Goal: Obtain resource: Download file/media

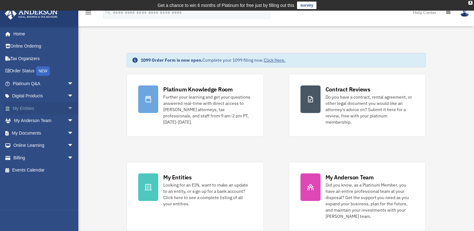
click at [38, 108] on link "My Entities arrow_drop_down" at bounding box center [43, 108] width 79 height 13
click at [67, 109] on span "arrow_drop_down" at bounding box center [73, 108] width 13 height 13
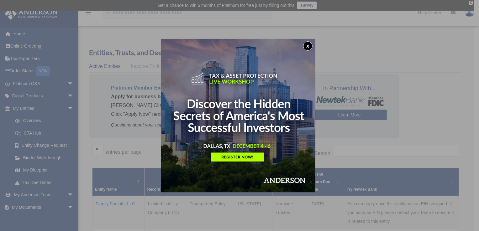
click at [308, 46] on button "x" at bounding box center [307, 45] width 9 height 9
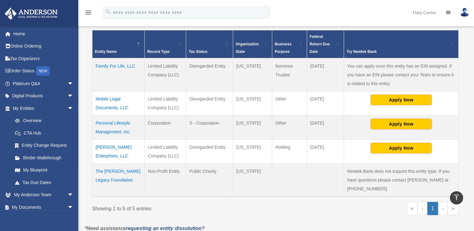
scroll to position [138, 0]
click at [30, 206] on link "My Documents arrow_drop_down" at bounding box center [43, 207] width 79 height 13
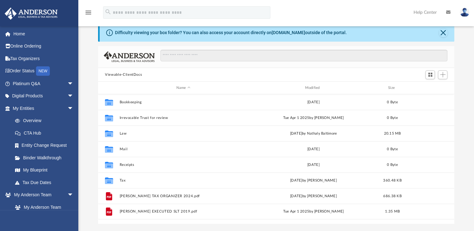
scroll to position [25, 0]
click at [39, 97] on link "Digital Products arrow_drop_down" at bounding box center [43, 96] width 79 height 13
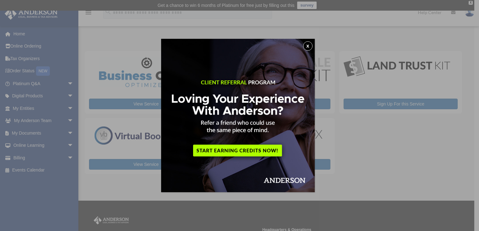
click at [310, 46] on button "x" at bounding box center [307, 45] width 9 height 9
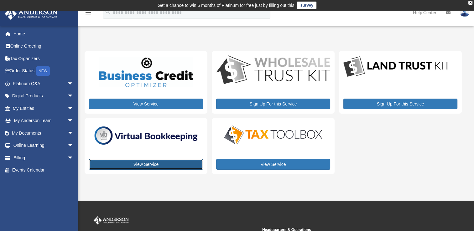
click at [145, 164] on link "View Service" at bounding box center [146, 164] width 114 height 11
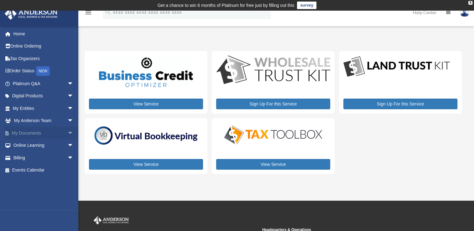
click at [33, 130] on link "My Documents arrow_drop_down" at bounding box center [43, 133] width 79 height 13
click at [67, 133] on span "arrow_drop_down" at bounding box center [73, 133] width 13 height 13
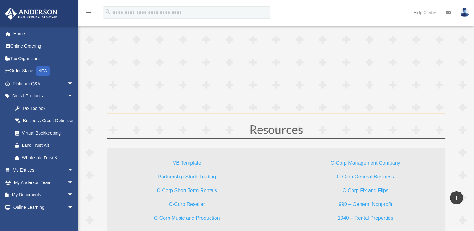
scroll to position [1821, 0]
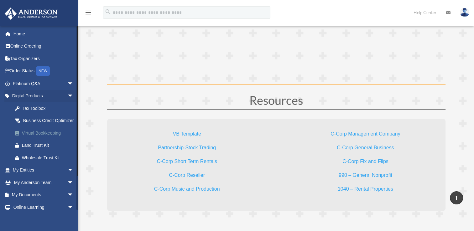
click at [35, 137] on div "Virtual Bookkeeping" at bounding box center [48, 133] width 53 height 8
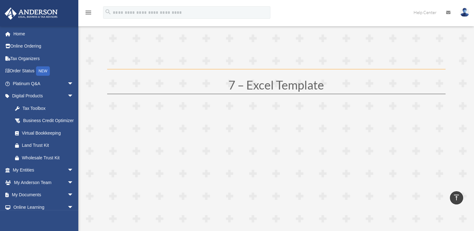
scroll to position [1400, 0]
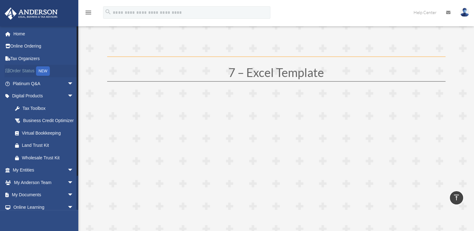
click at [15, 71] on link "Order Status NEW" at bounding box center [43, 71] width 79 height 13
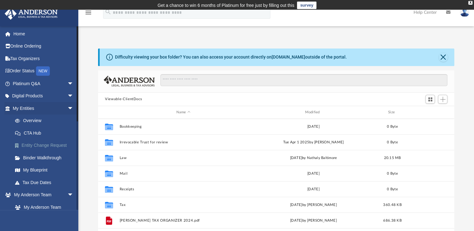
scroll to position [138, 351]
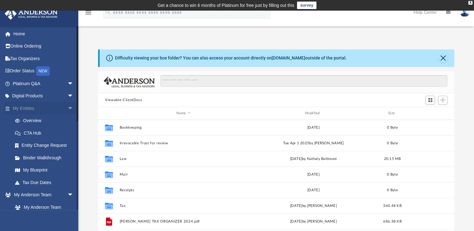
click at [67, 108] on span "arrow_drop_down" at bounding box center [73, 108] width 13 height 13
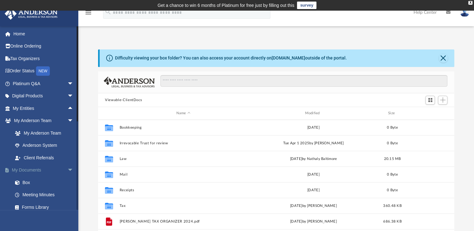
click at [67, 166] on span "arrow_drop_down" at bounding box center [73, 170] width 13 height 13
click at [67, 171] on span "arrow_drop_up" at bounding box center [73, 170] width 13 height 13
click at [37, 208] on link "Forms Library" at bounding box center [46, 207] width 74 height 13
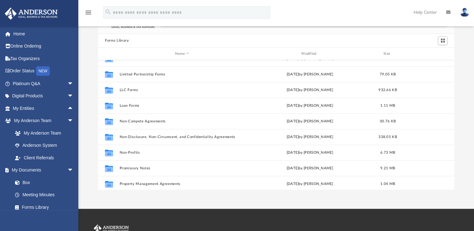
scroll to position [288, 0]
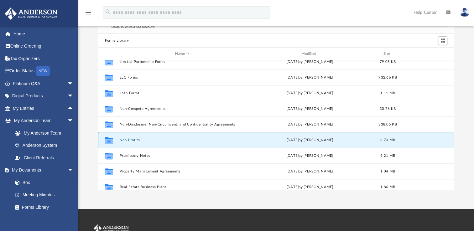
click at [141, 139] on button "Non-Profits" at bounding box center [182, 140] width 125 height 4
click at [111, 141] on icon "grid" at bounding box center [109, 141] width 8 height 5
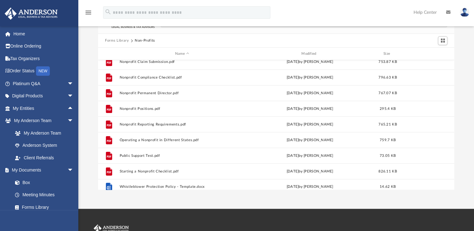
scroll to position [137, 0]
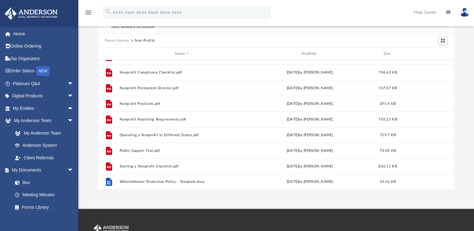
drag, startPoint x: 452, startPoint y: 186, endPoint x: 426, endPoint y: 192, distance: 26.6
click at [426, 192] on div "App mobilelegaldocs@gmail.com Sign Out mobilelegaldocs@gmail.com Home Online Or…" at bounding box center [237, 91] width 474 height 236
drag, startPoint x: 426, startPoint y: 192, endPoint x: 426, endPoint y: 198, distance: 6.3
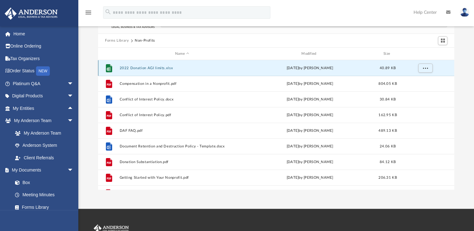
click at [169, 70] on button "2022 Donation AGI limits.xlsx" at bounding box center [182, 68] width 125 height 4
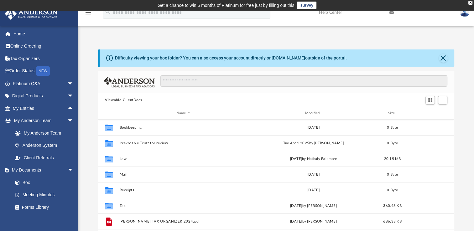
scroll to position [138, 351]
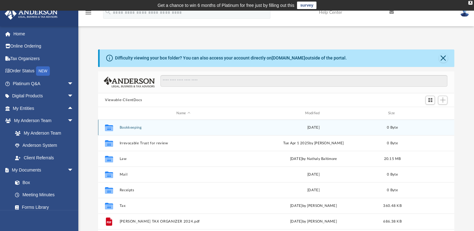
click at [146, 130] on div "Collaborated Folder Bookkeeping Sat Aug 26 2023 0 Byte" at bounding box center [276, 128] width 356 height 16
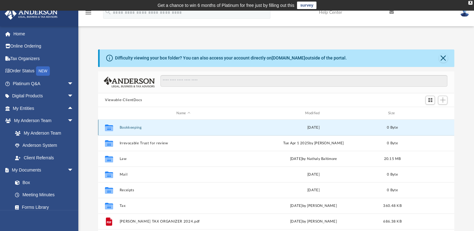
click at [146, 130] on div "Collaborated Folder Bookkeeping Sat Aug 26 2023 0 Byte" at bounding box center [276, 128] width 356 height 16
click at [246, 110] on div "Name Modified Size" at bounding box center [276, 113] width 356 height 13
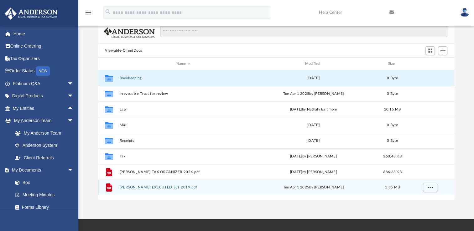
scroll to position [51, 0]
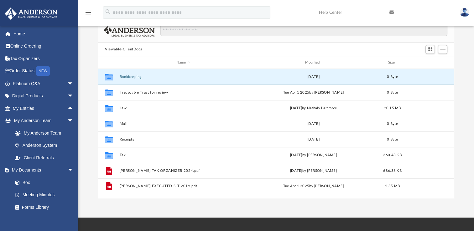
click at [185, 205] on div "App mobilelegaldocs@gmail.com Sign Out mobilelegaldocs@gmail.com Home Online Or…" at bounding box center [237, 89] width 474 height 258
click at [51, 196] on link "Meeting Minutes" at bounding box center [46, 195] width 74 height 13
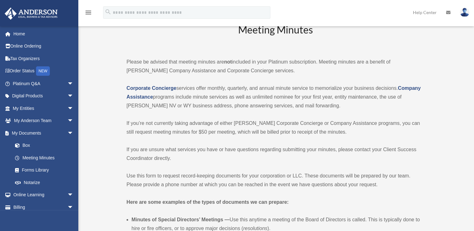
scroll to position [13, 0]
